Goal: Information Seeking & Learning: Learn about a topic

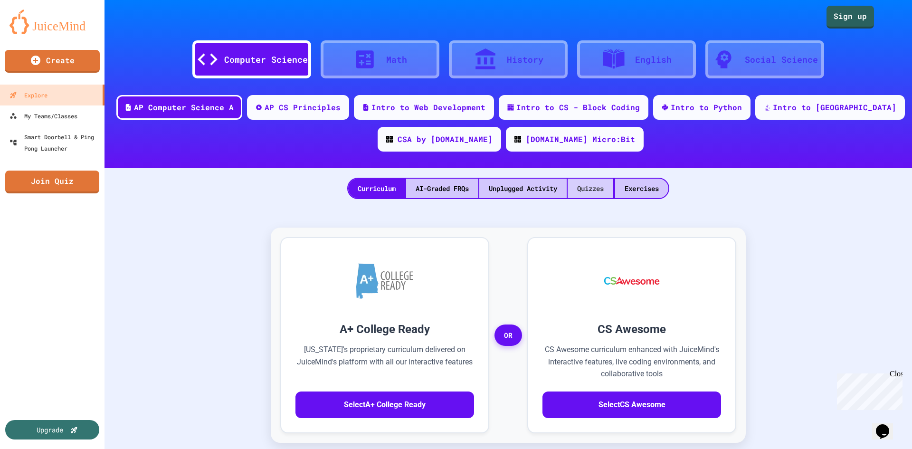
click at [588, 183] on div "Quizzes" at bounding box center [591, 188] width 46 height 19
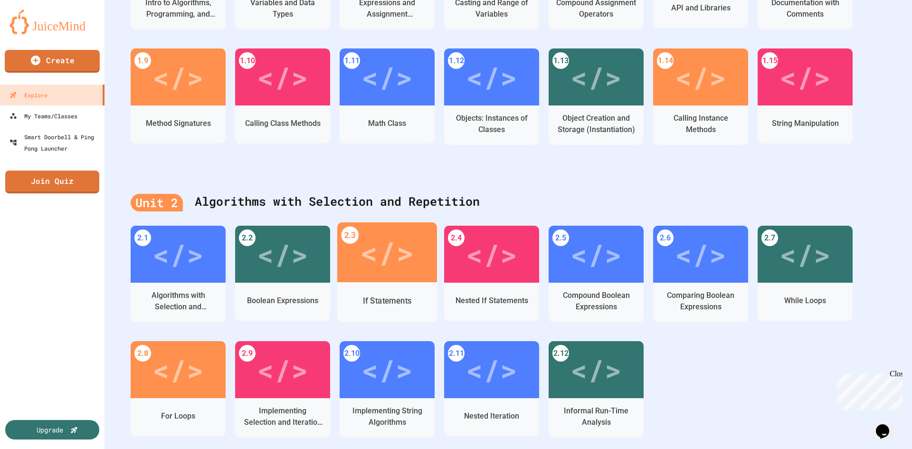
scroll to position [333, 0]
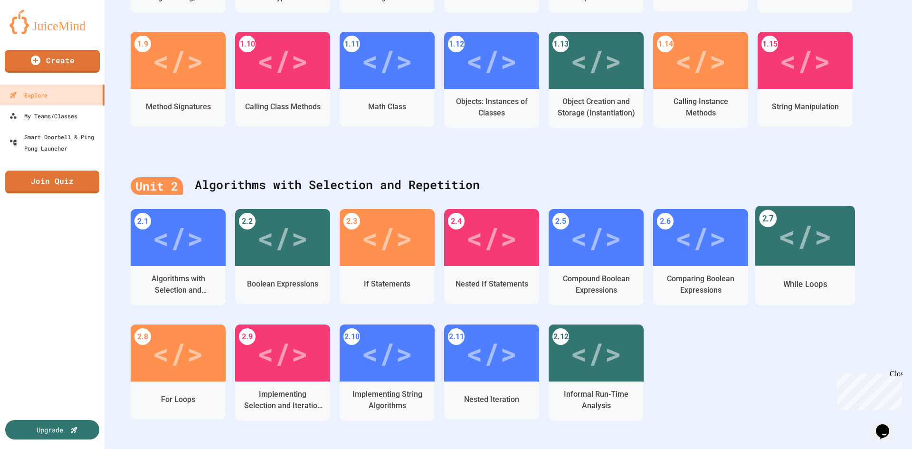
click at [816, 241] on div "</>" at bounding box center [805, 235] width 54 height 45
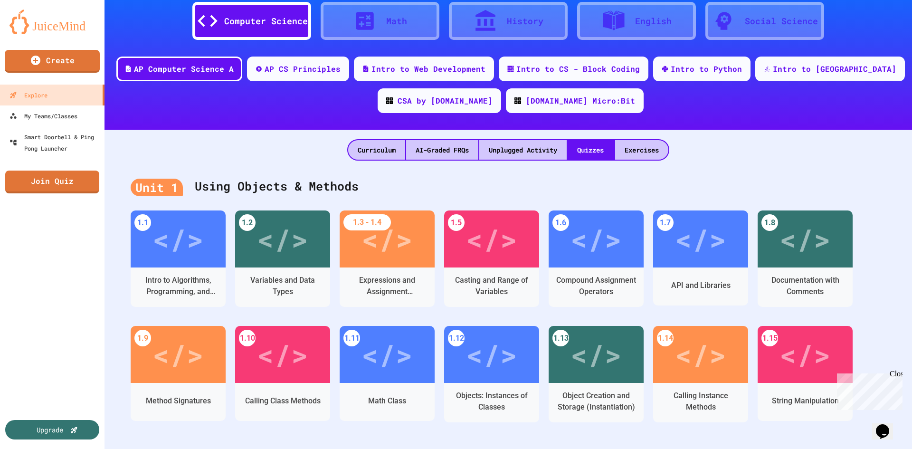
scroll to position [4, 0]
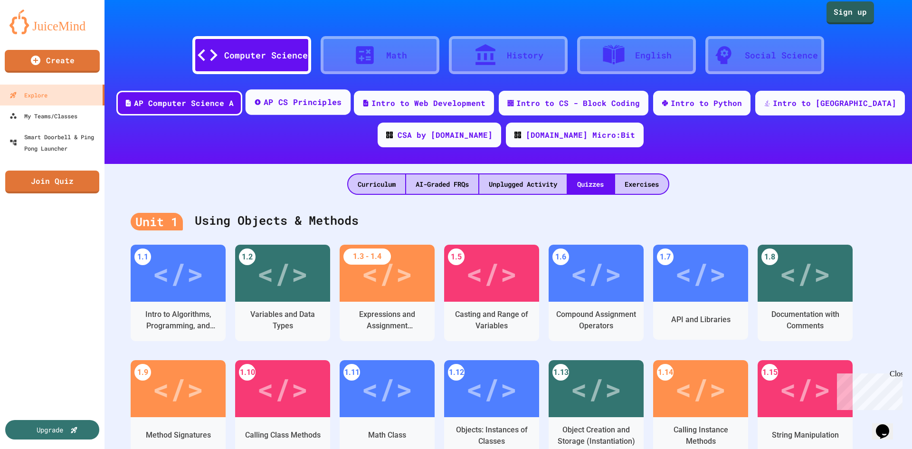
click at [326, 103] on div "AP CS Principles" at bounding box center [303, 102] width 78 height 12
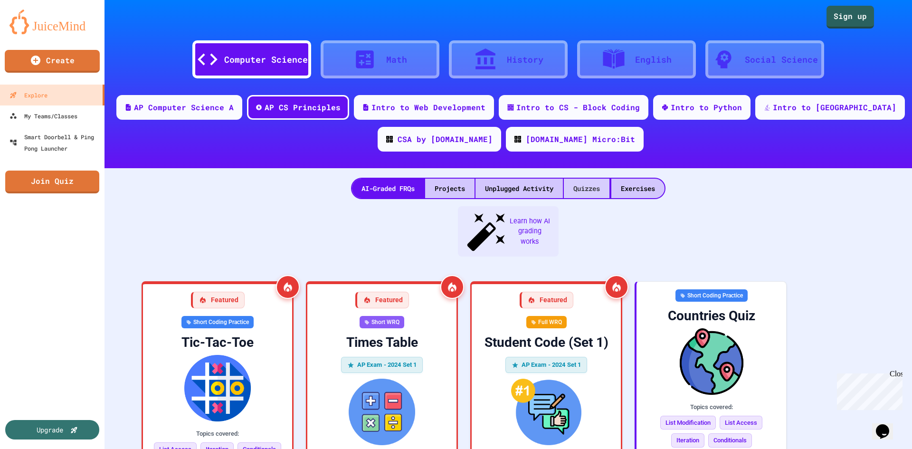
scroll to position [48, 0]
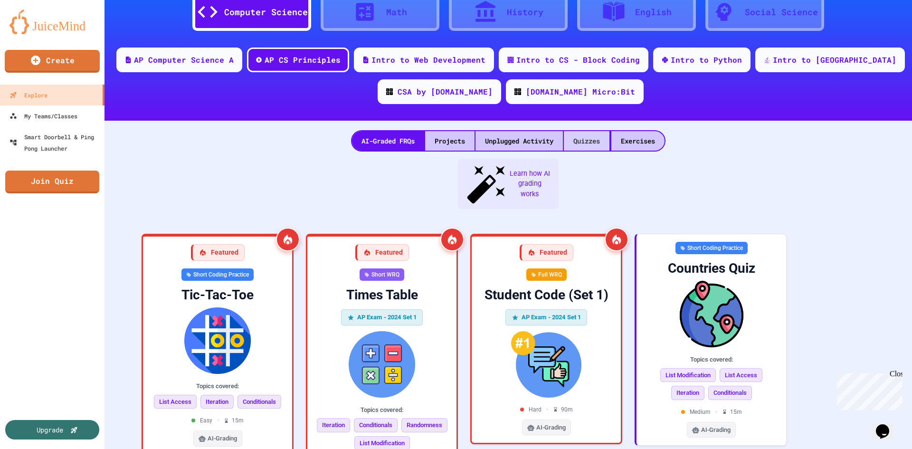
click at [583, 138] on div "Quizzes" at bounding box center [587, 140] width 46 height 19
